Goal: Navigation & Orientation: Find specific page/section

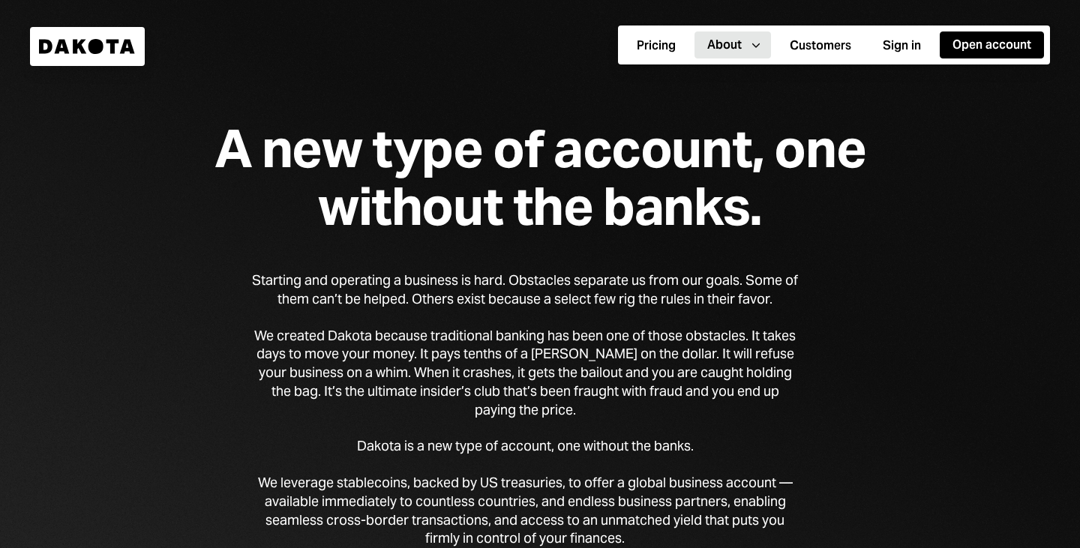
click at [831, 28] on div "Pricing About Caret Down Customers Sign in Open account" at bounding box center [834, 44] width 432 height 39
click at [810, 49] on button "Customers" at bounding box center [820, 45] width 87 height 27
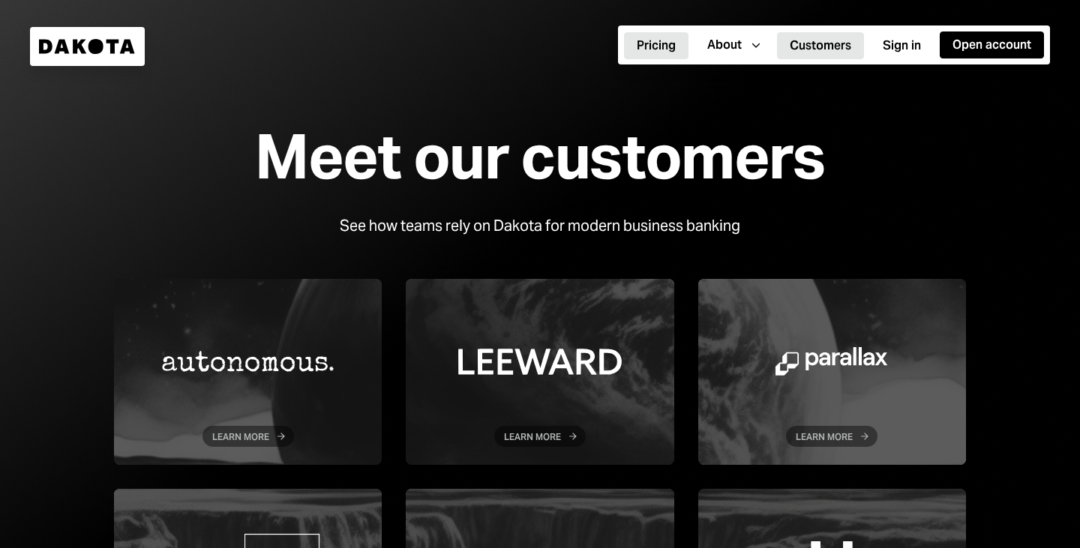
click at [653, 38] on button "Pricing" at bounding box center [656, 45] width 64 height 27
